Goal: Transaction & Acquisition: Purchase product/service

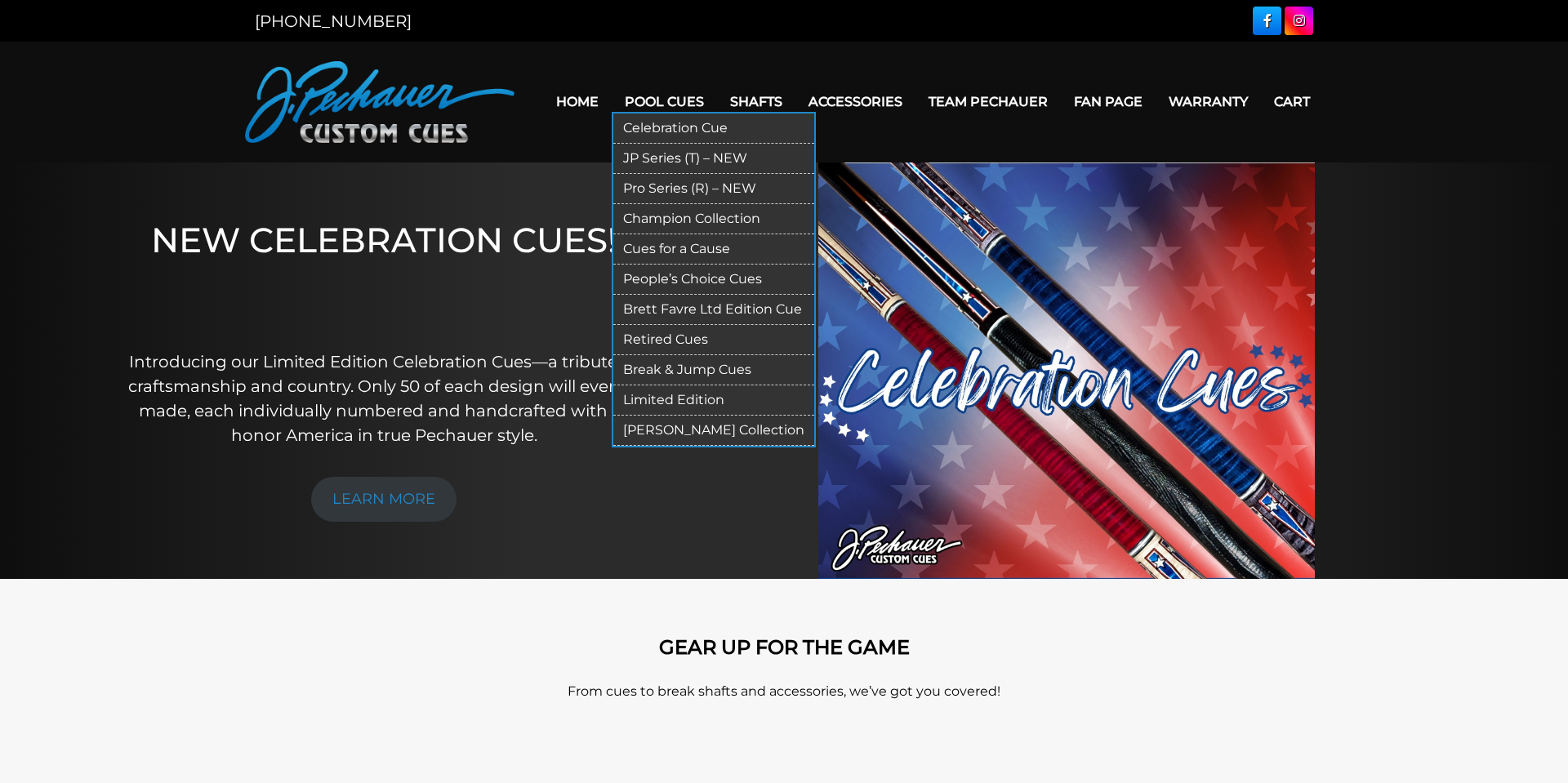
click at [661, 185] on link "Pro Series (R) – NEW" at bounding box center [713, 188] width 201 height 30
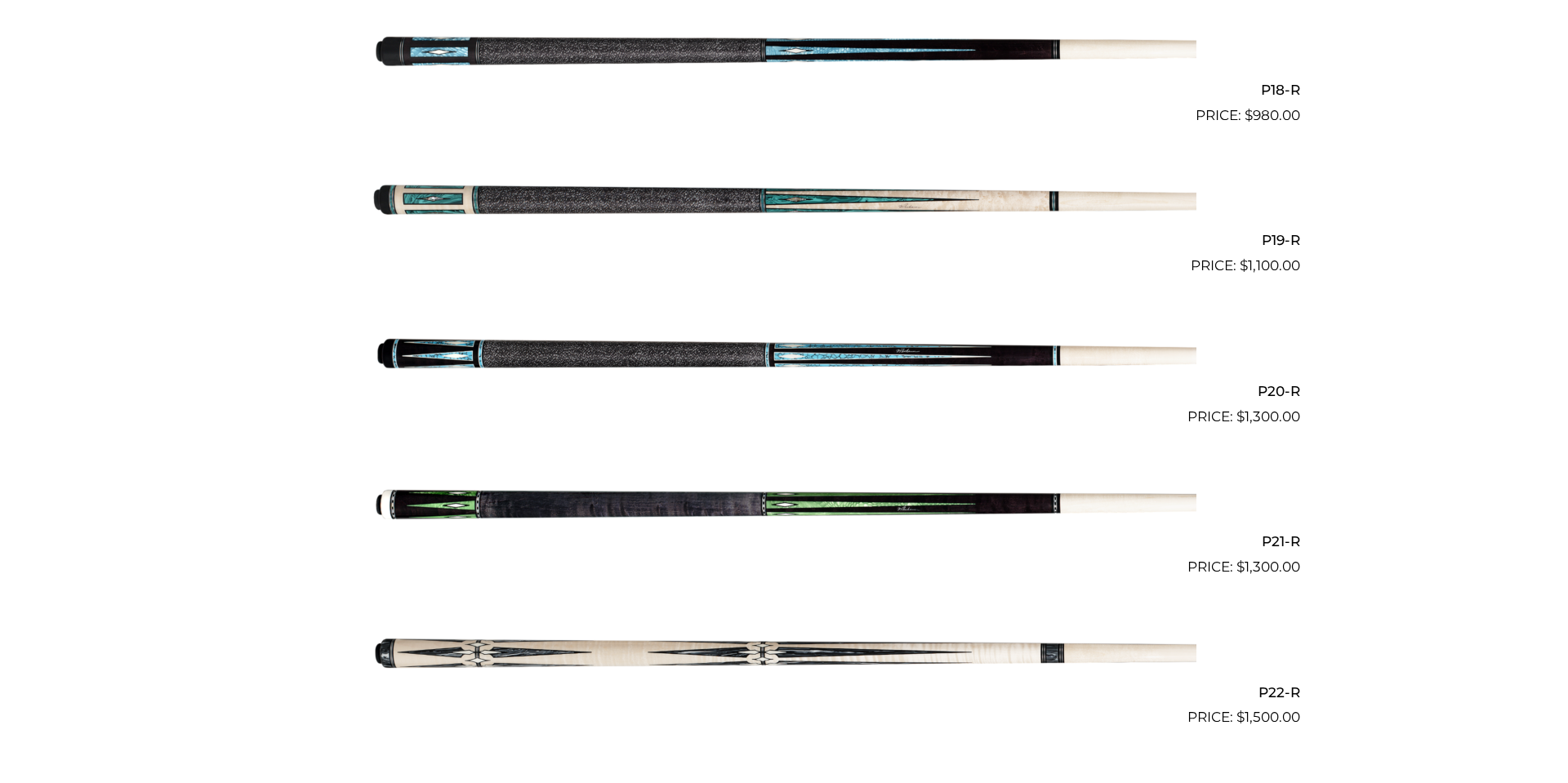
scroll to position [3108, 0]
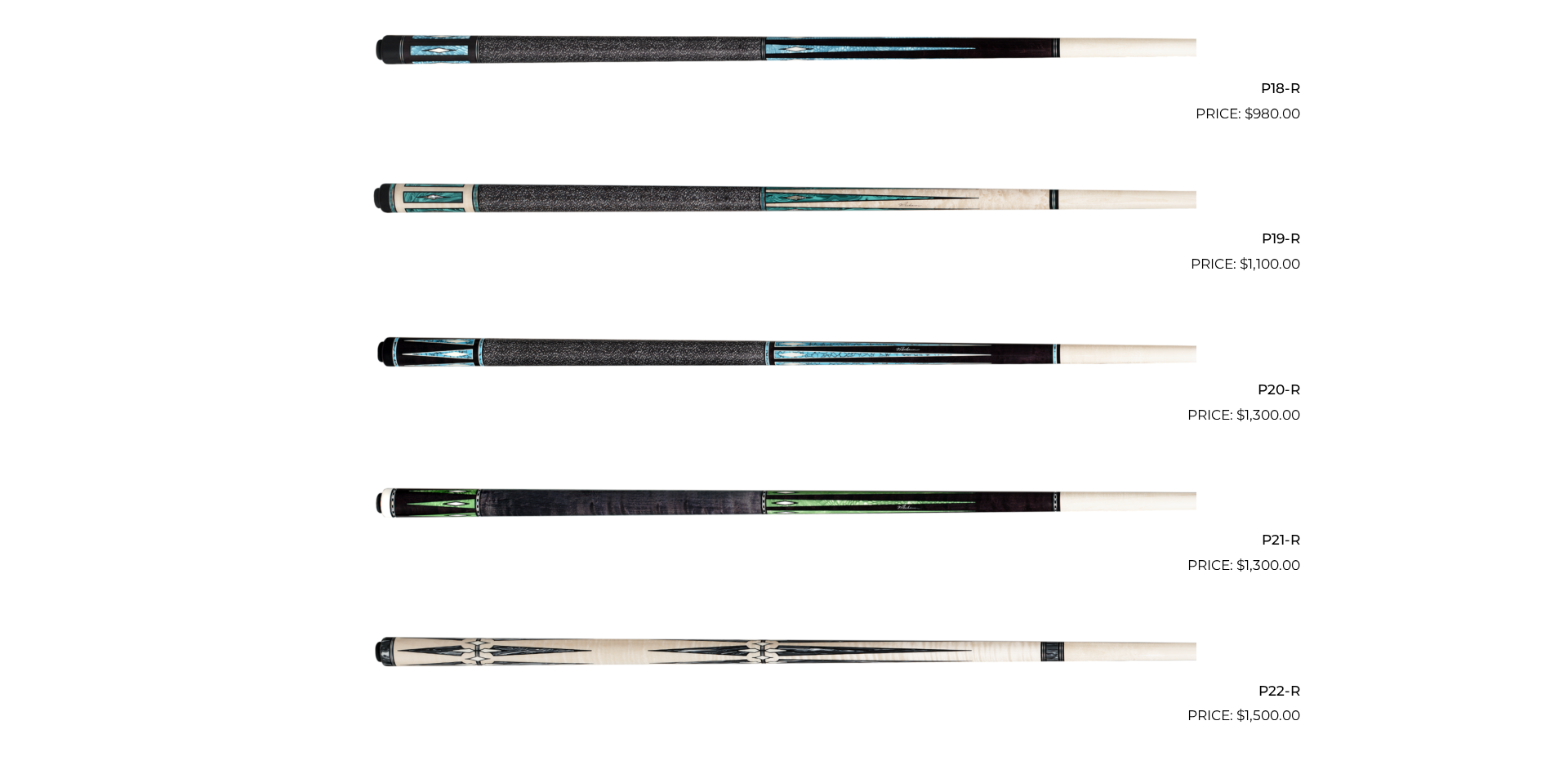
click at [828, 360] on img at bounding box center [784, 350] width 825 height 137
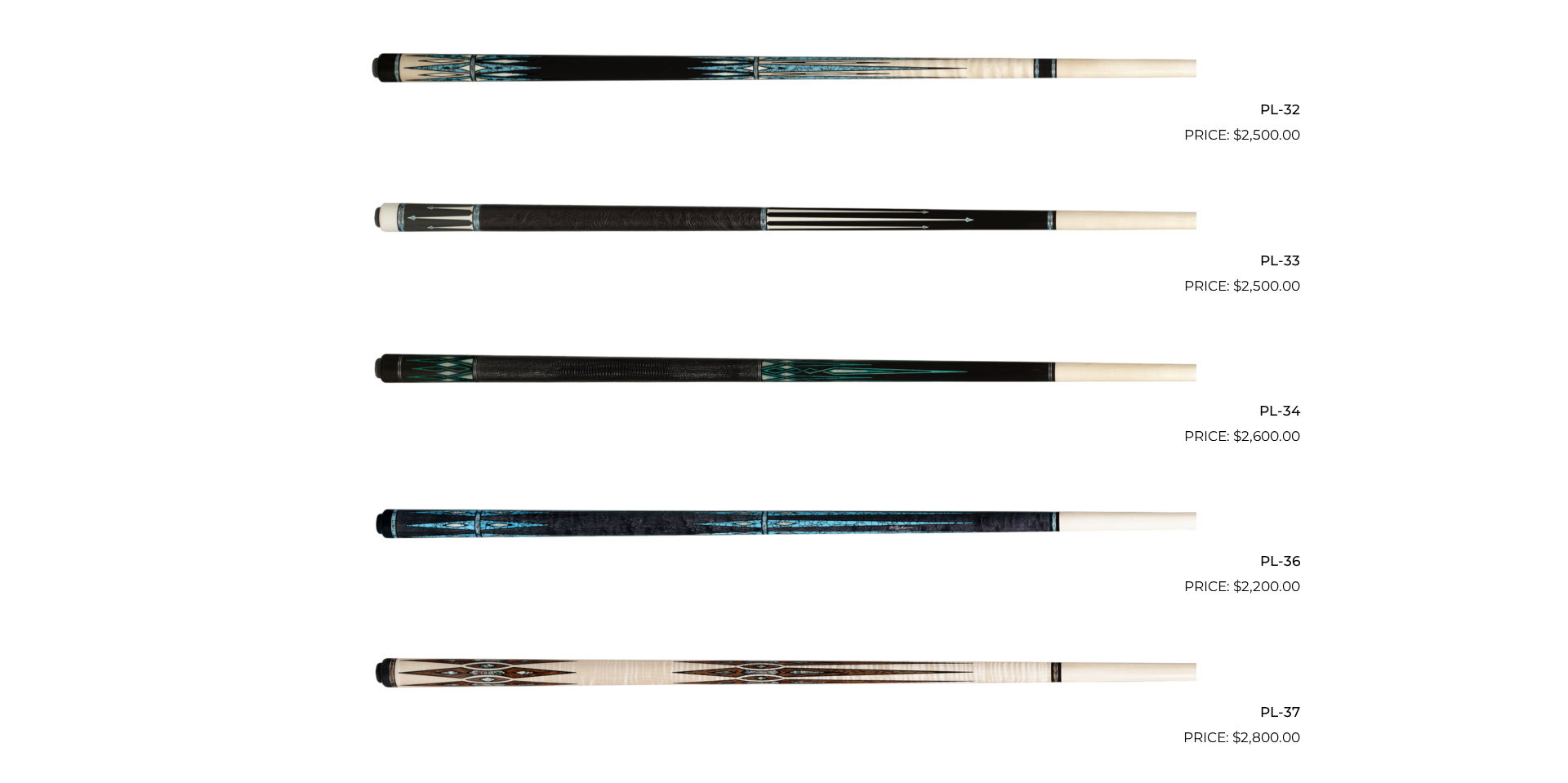
scroll to position [3994, 0]
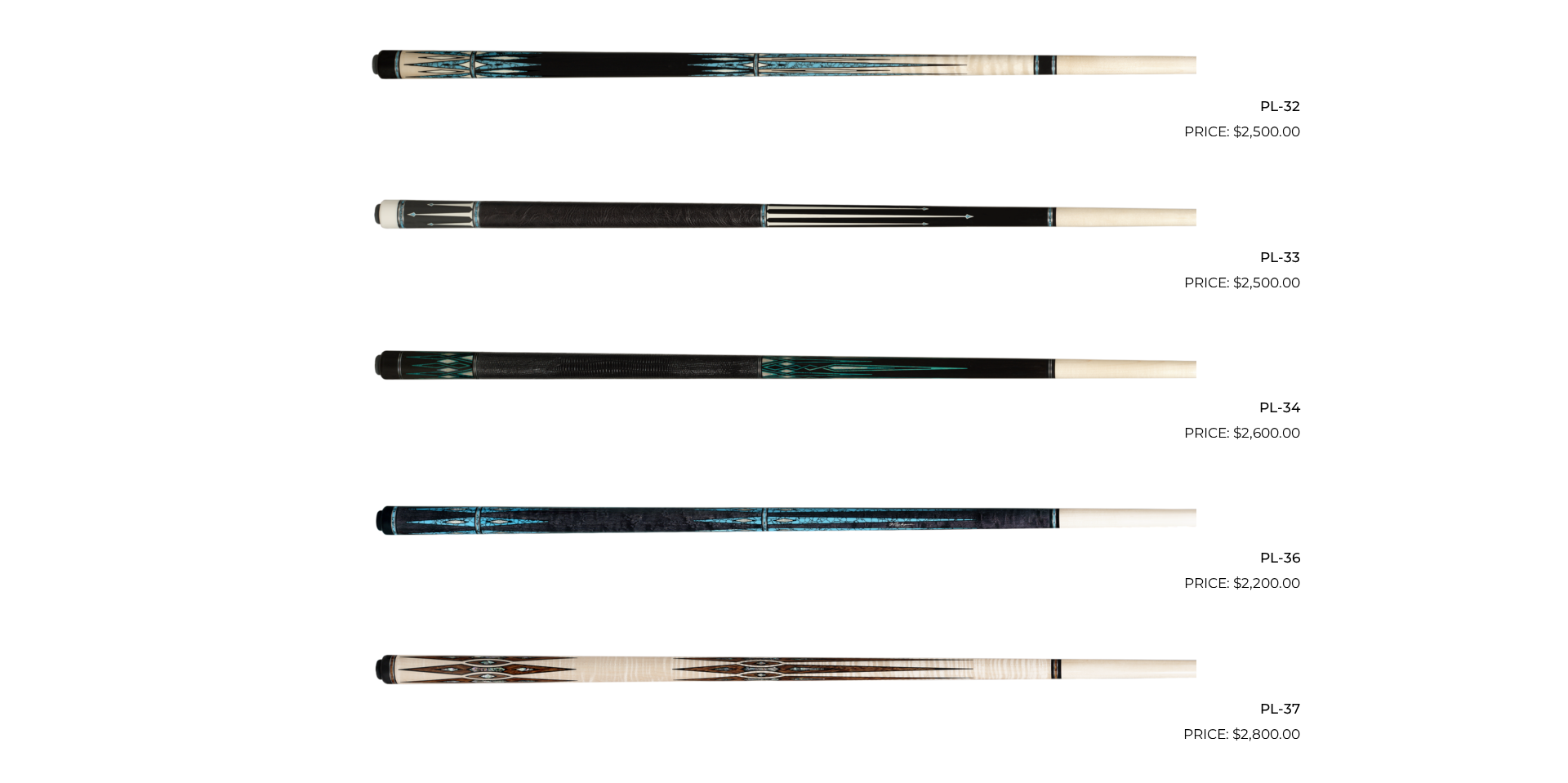
click at [760, 526] on img at bounding box center [784, 519] width 825 height 137
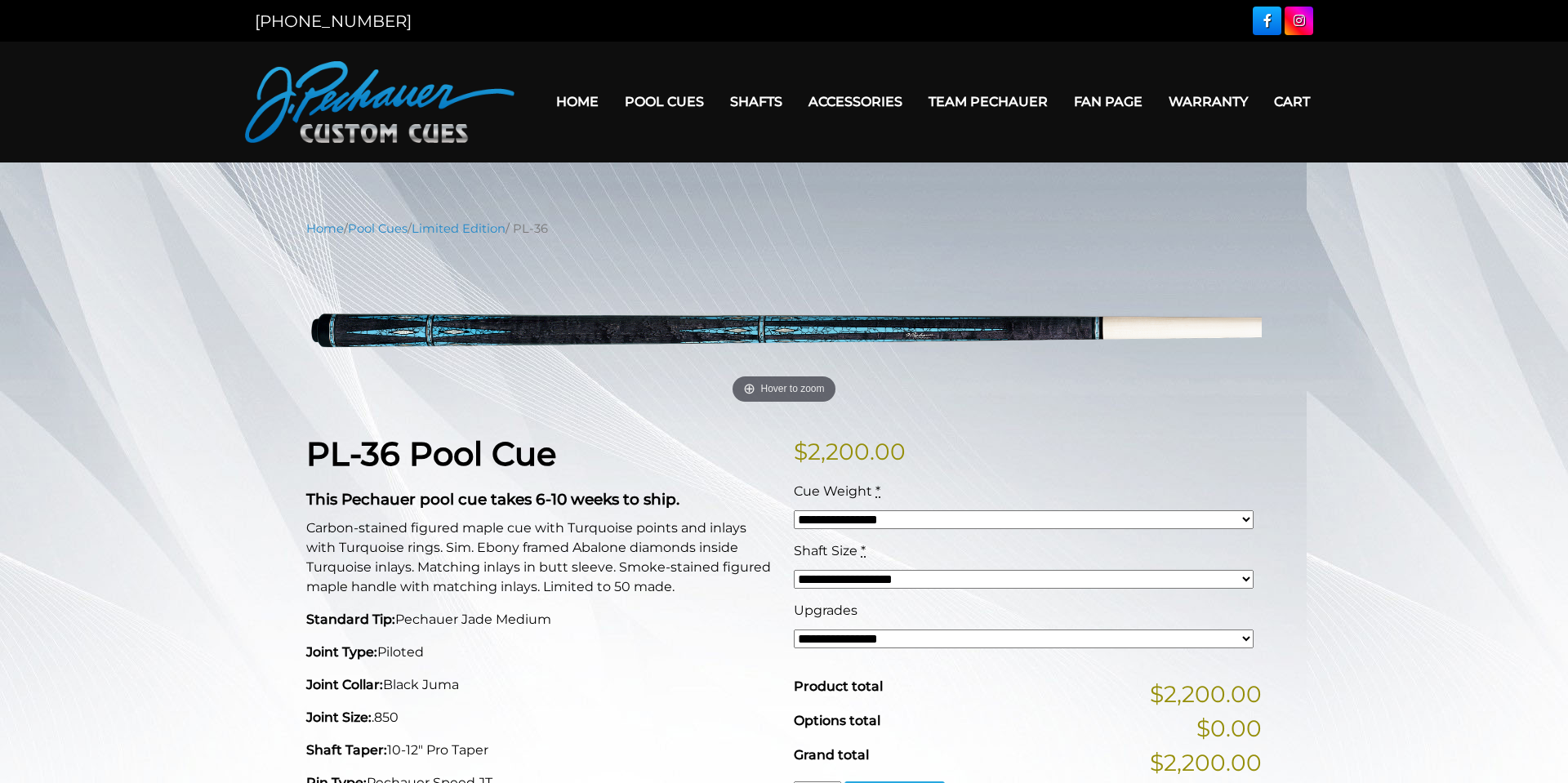
click at [760, 526] on p "Carbon-stained figured maple cue with Turquoise points and inlays with Turquois…" at bounding box center [540, 558] width 468 height 79
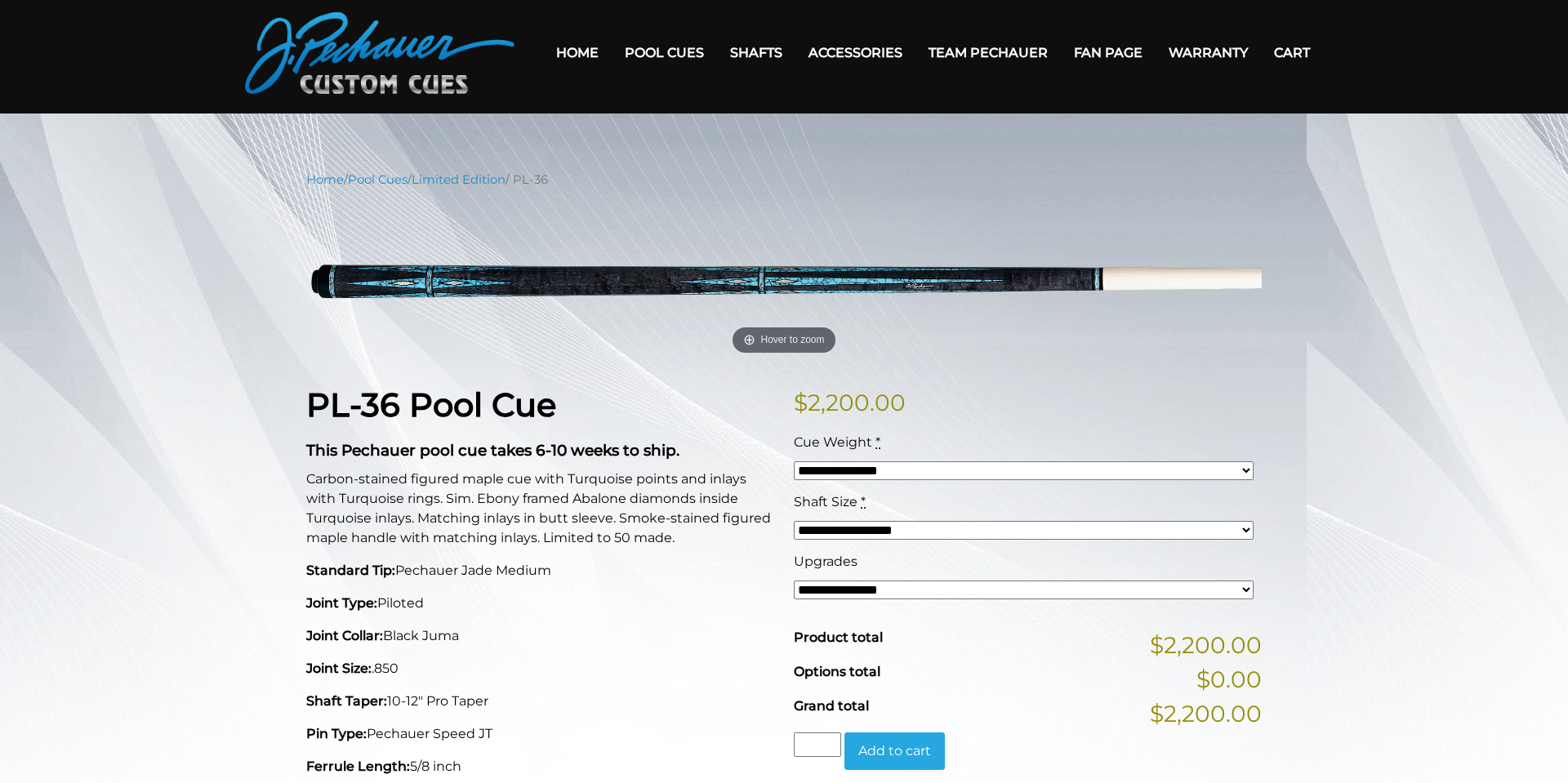
scroll to position [44, 0]
